Goal: Find specific page/section: Find specific page/section

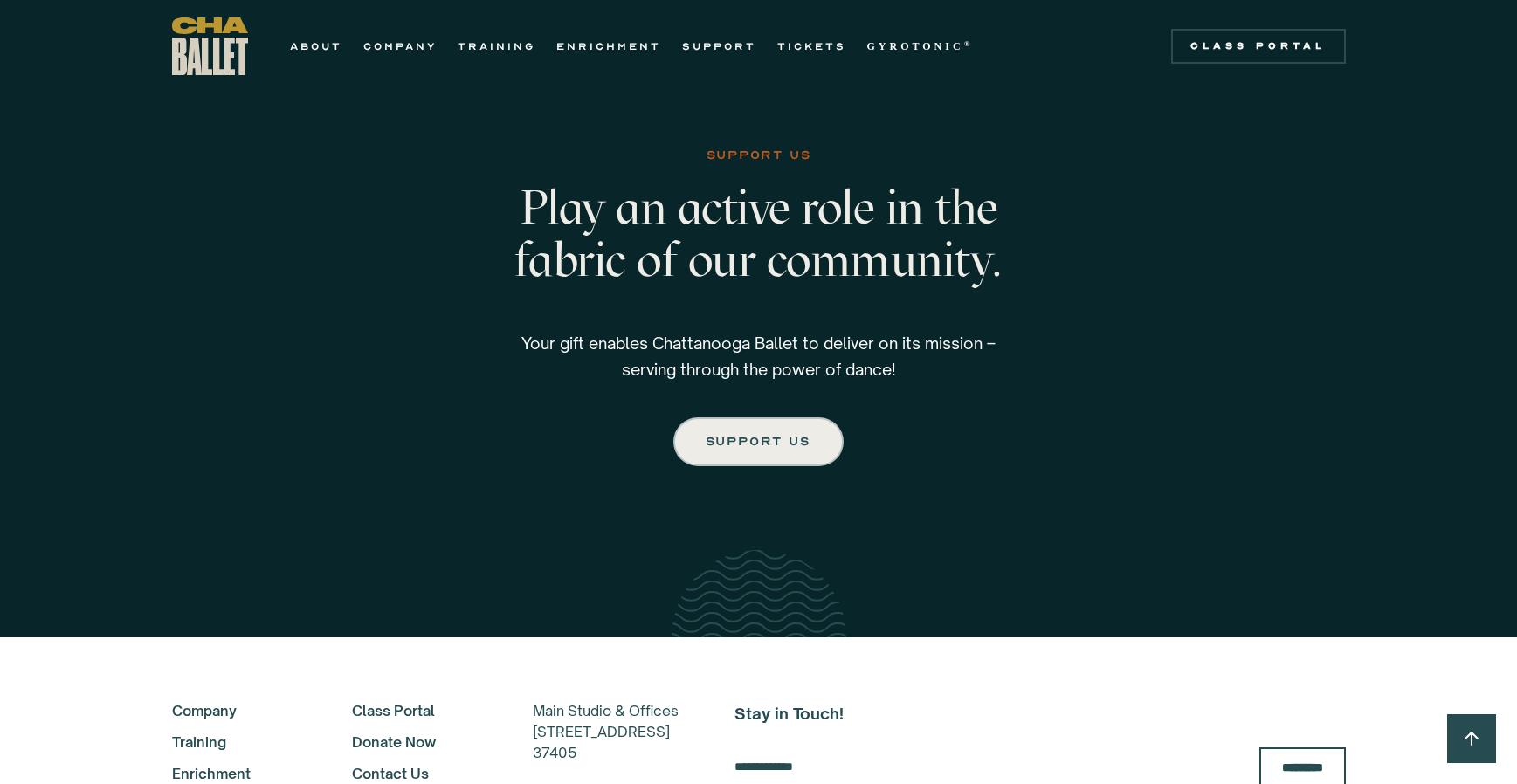
scroll to position [3056, 0]
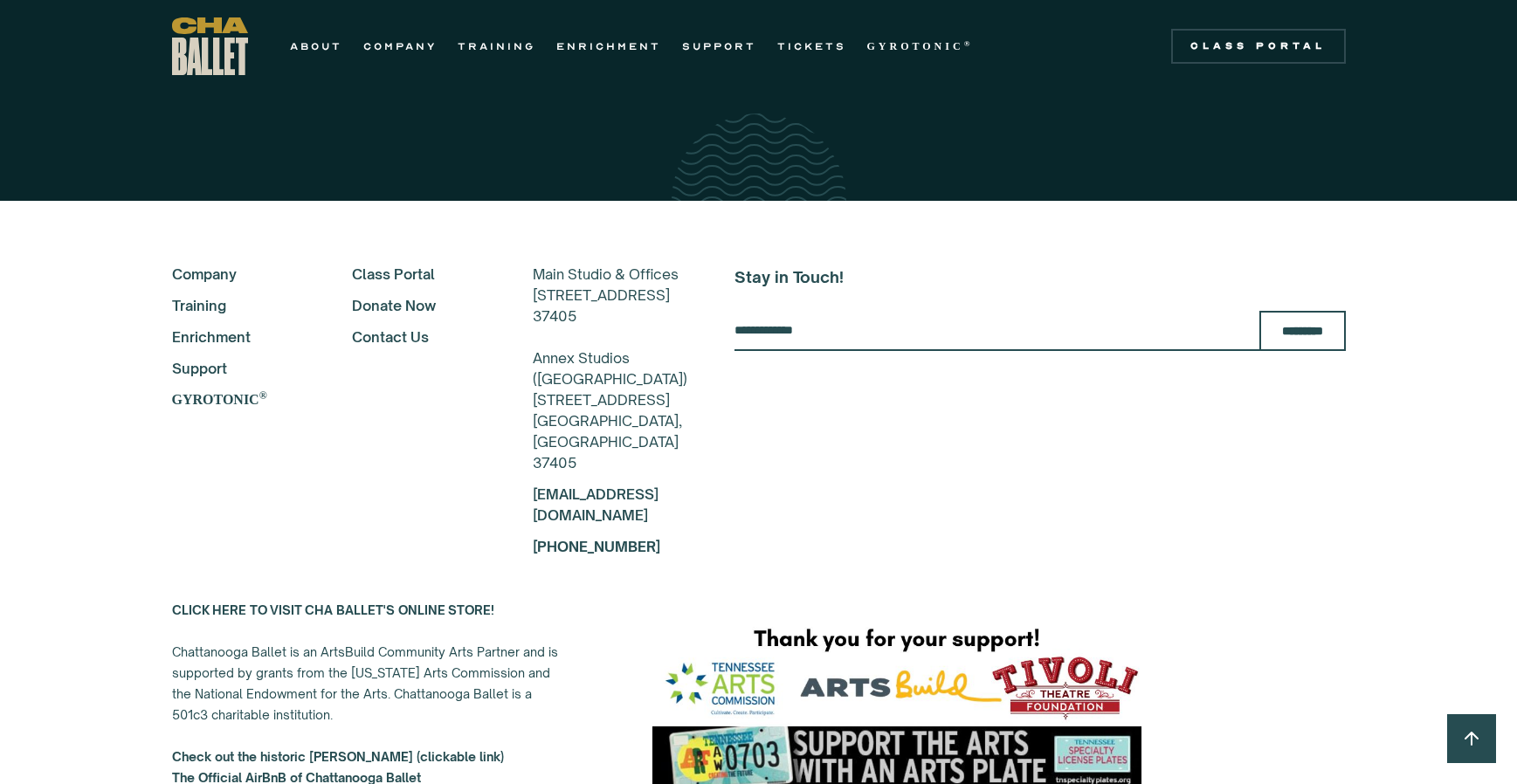
click at [391, 264] on link "Class Portal" at bounding box center [418, 274] width 134 height 21
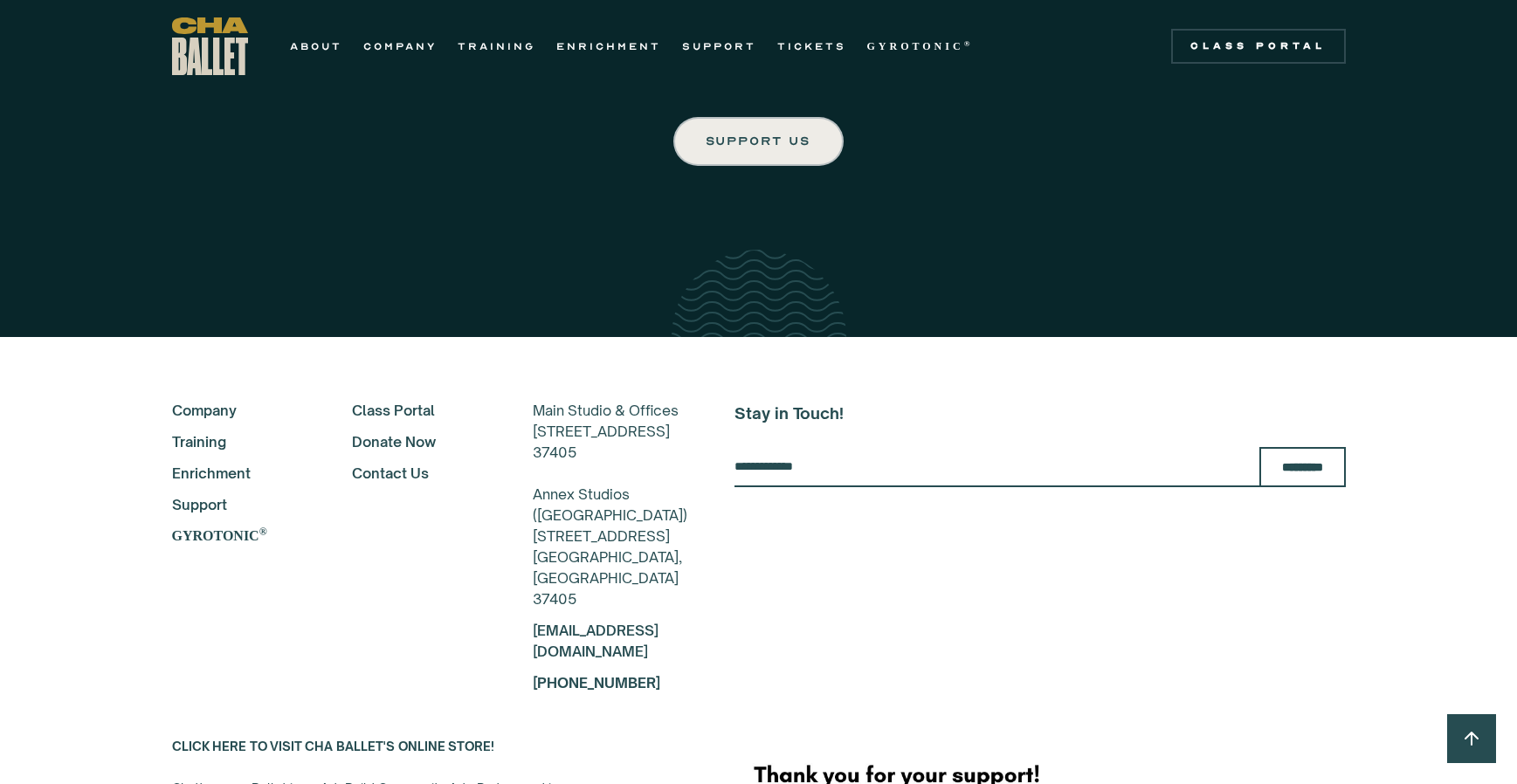
scroll to position [2806, 0]
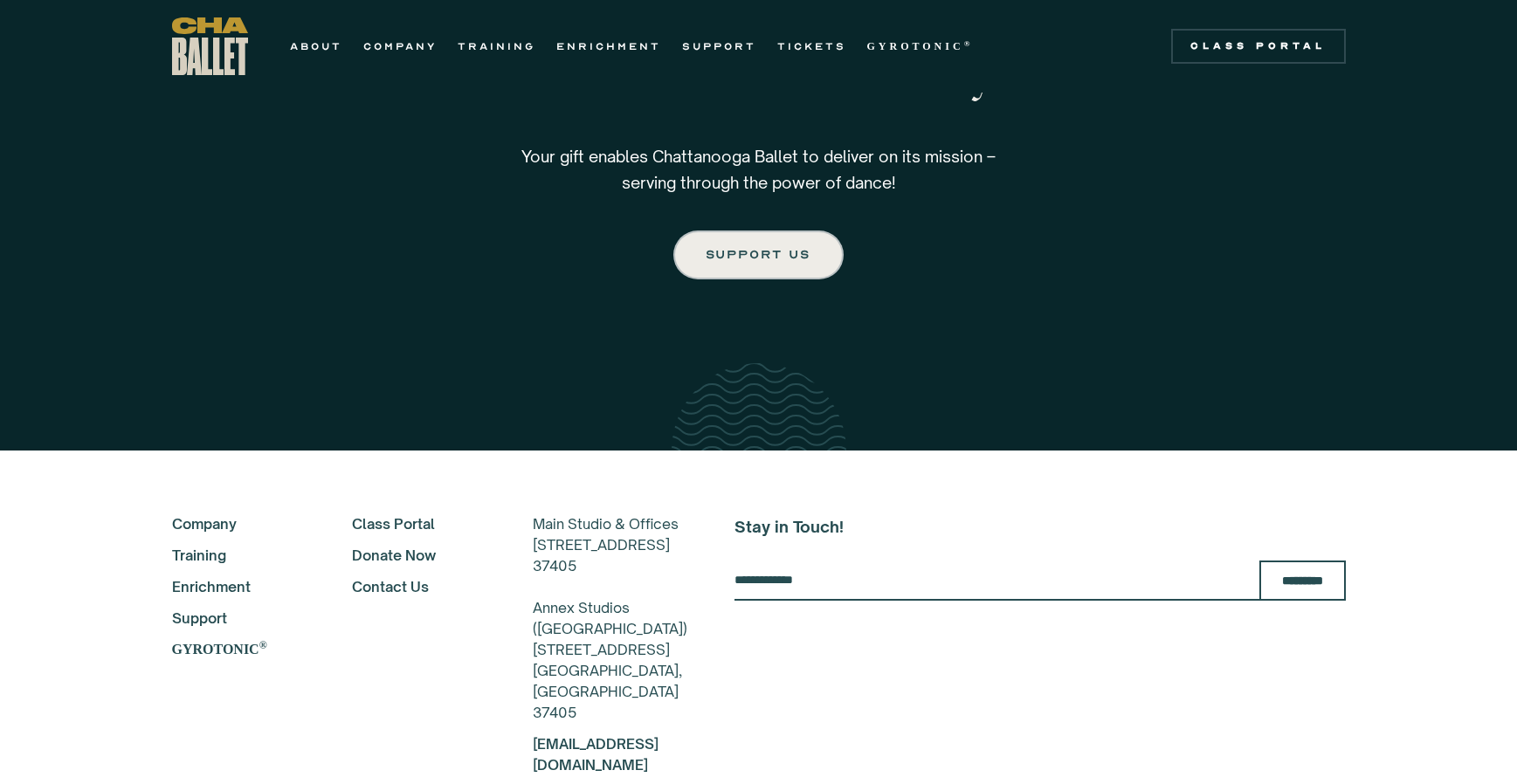
click at [198, 514] on link "Company" at bounding box center [239, 524] width 134 height 21
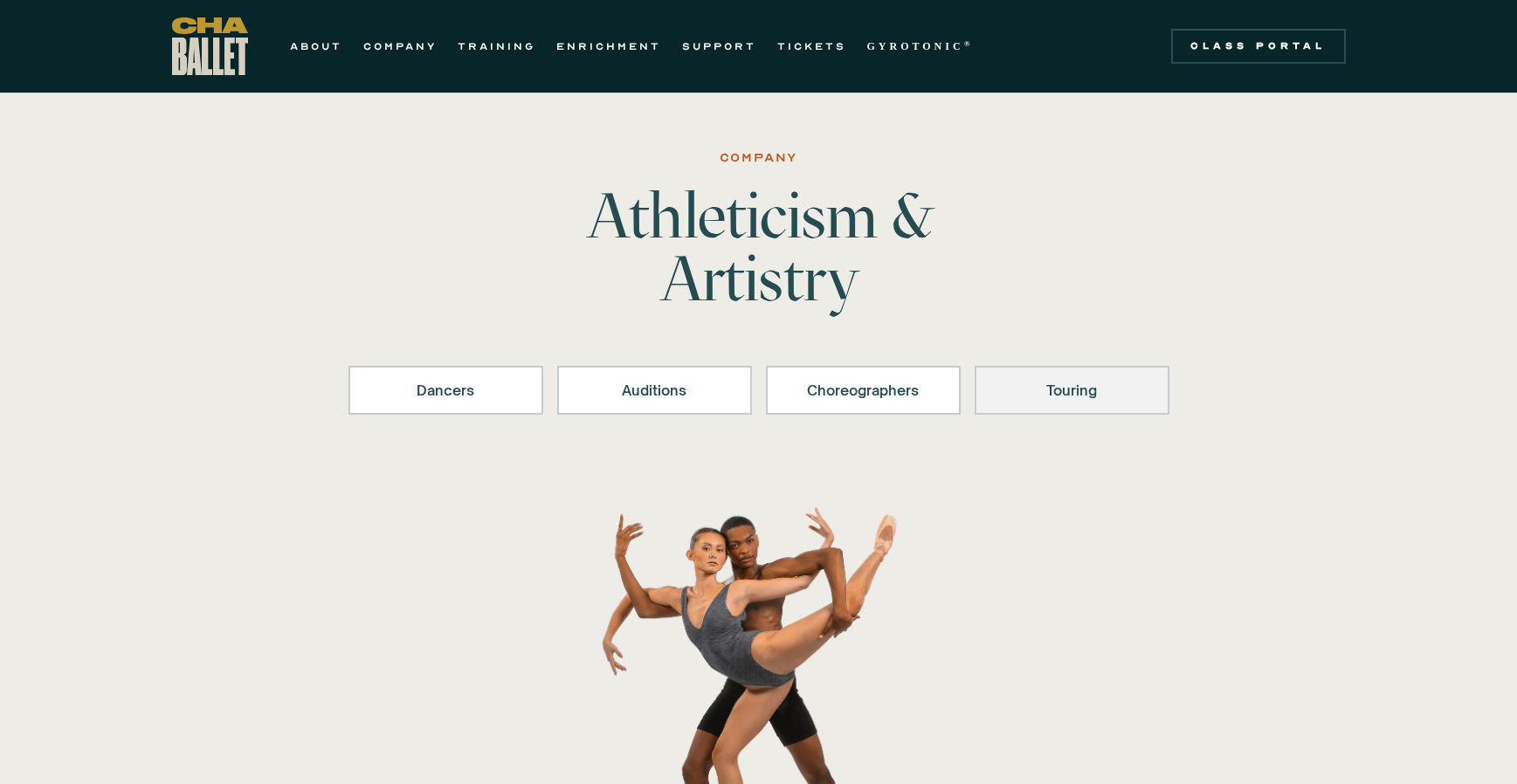
click at [1077, 393] on div "Touring" at bounding box center [1071, 390] width 149 height 21
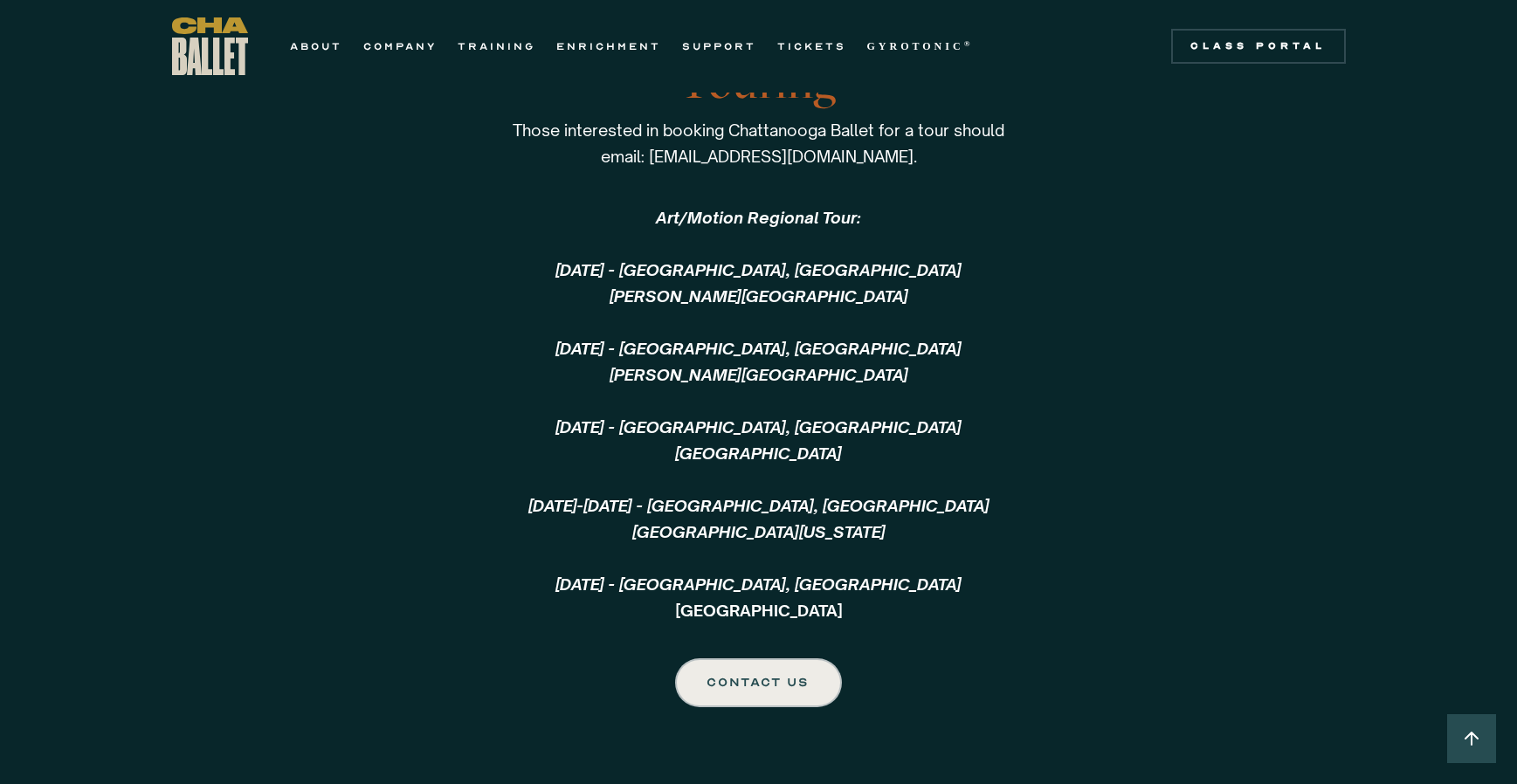
scroll to position [3761, 0]
